Goal: Information Seeking & Learning: Learn about a topic

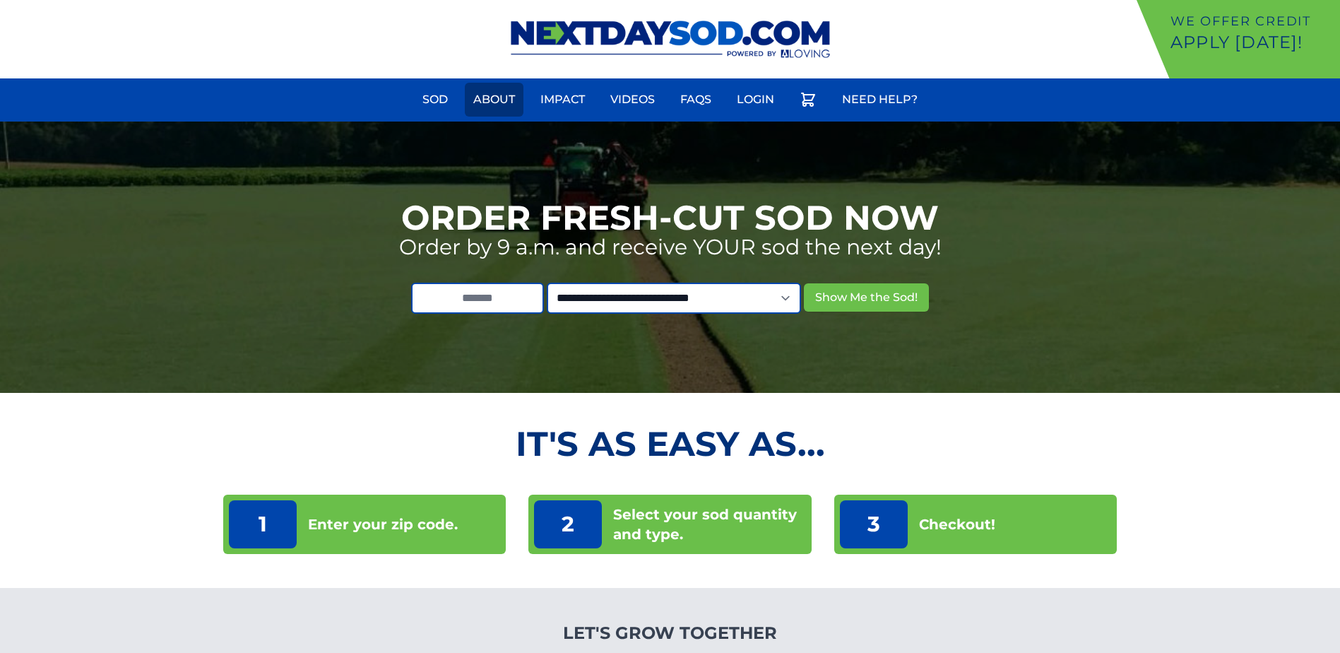
click at [499, 101] on link "About" at bounding box center [494, 100] width 59 height 34
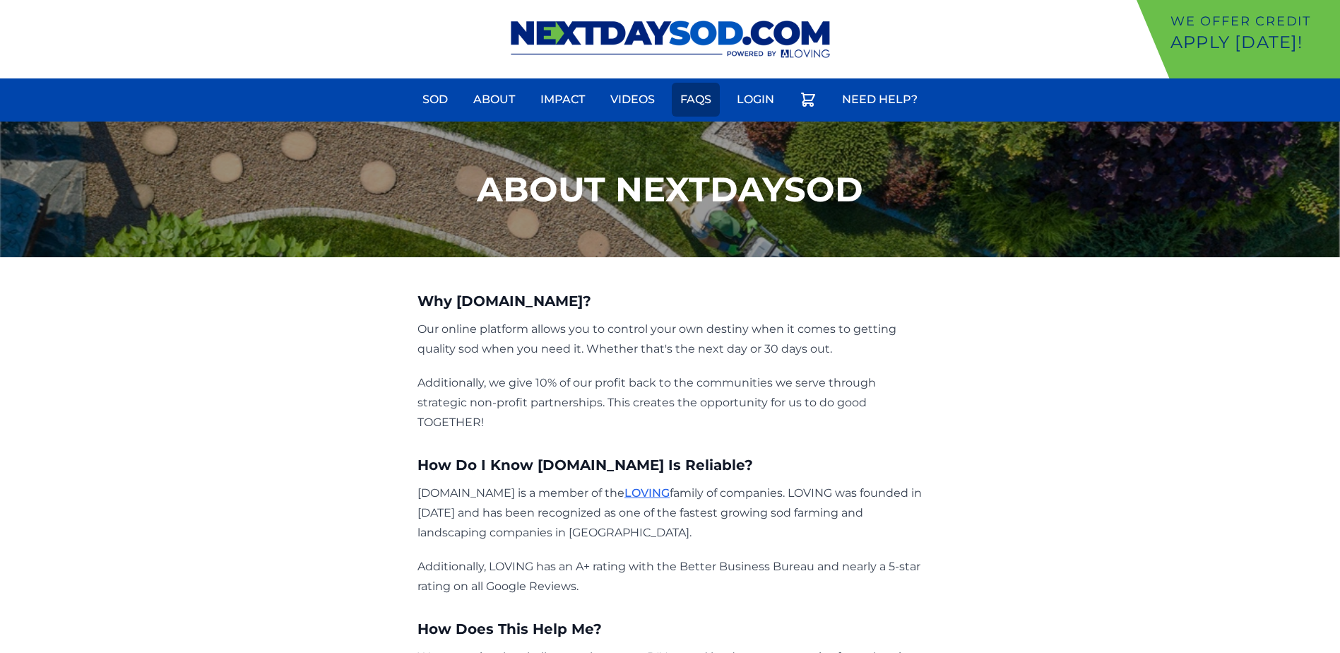
click at [699, 107] on link "FAQs" at bounding box center [696, 100] width 48 height 34
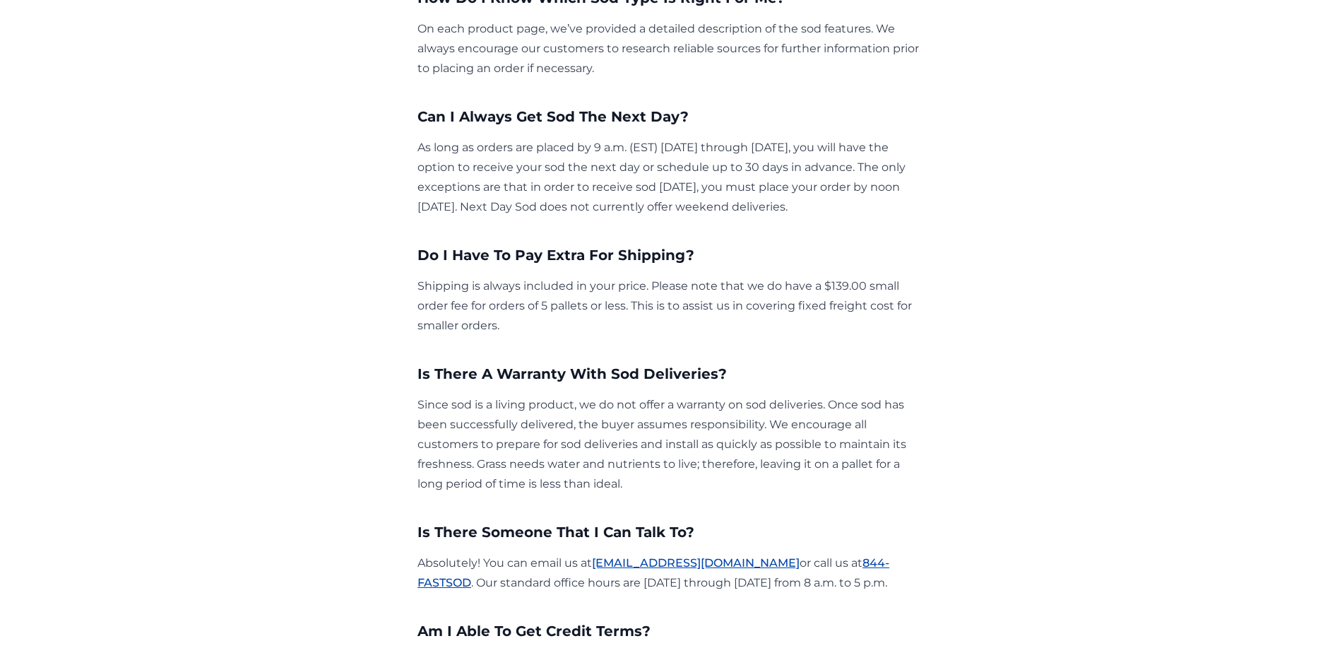
scroll to position [353, 0]
